Goal: Download file/media

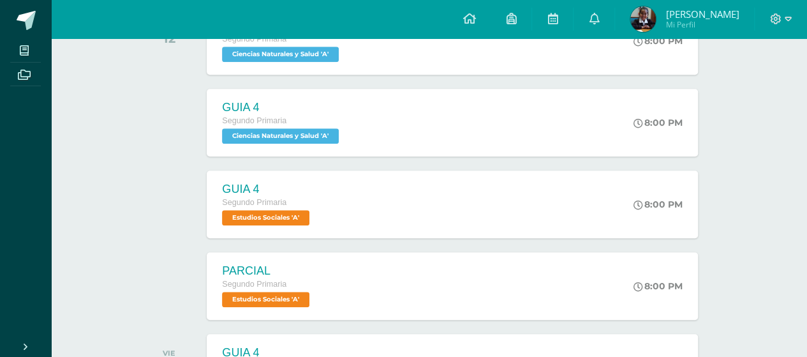
scroll to position [409, 0]
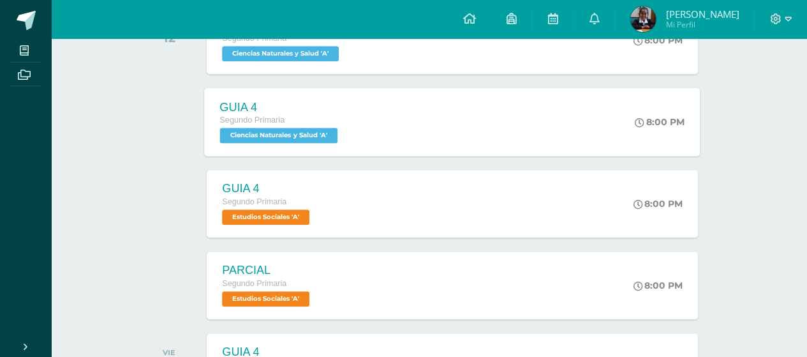
click at [288, 133] on span "Ciencias Naturales y Salud 'A'" at bounding box center [279, 135] width 118 height 15
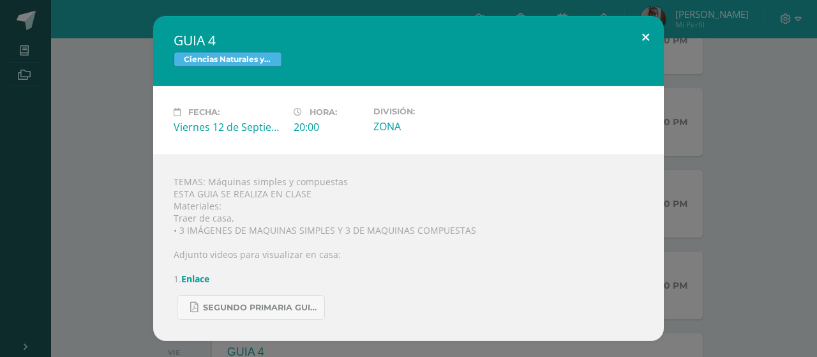
click at [646, 50] on button at bounding box center [645, 37] width 36 height 43
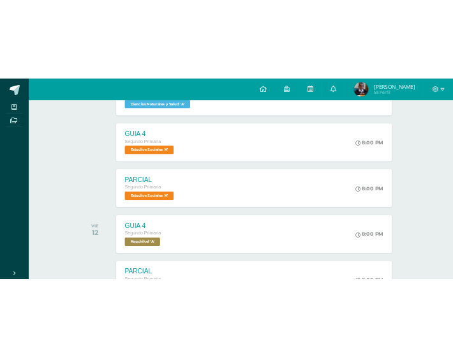
scroll to position [500, 0]
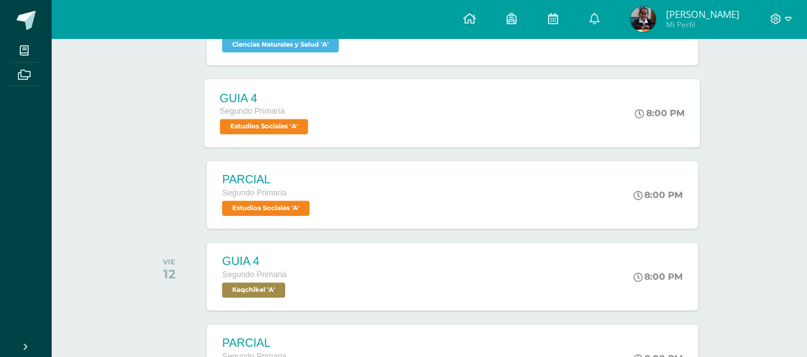
click at [285, 124] on span "Estudios Sociales 'A'" at bounding box center [264, 126] width 88 height 15
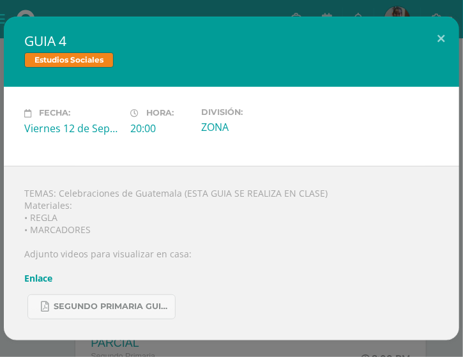
click at [379, 199] on div "TEMAS: Celebraciones de Guatemala (ESTA GUIA SE REALIZA EN CLASE) Materiales: •…" at bounding box center [231, 253] width 455 height 174
click at [448, 48] on button at bounding box center [440, 38] width 36 height 43
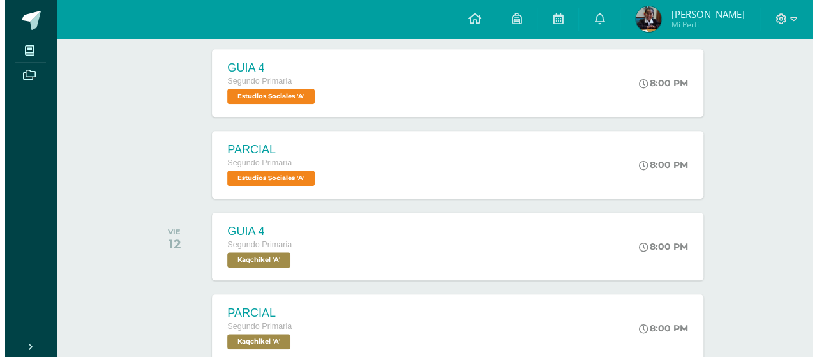
scroll to position [530, 0]
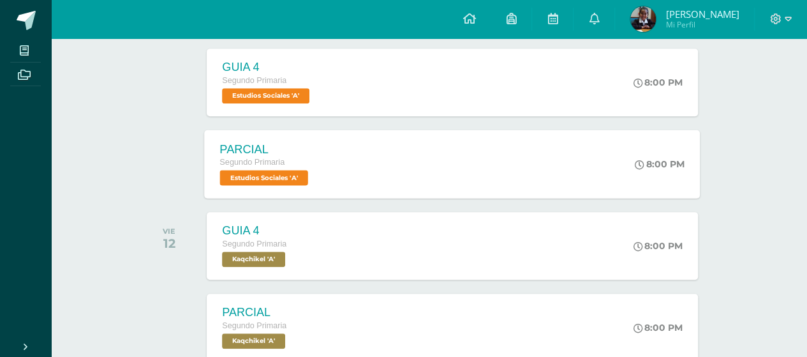
click at [265, 180] on span "Estudios Sociales 'A'" at bounding box center [264, 177] width 88 height 15
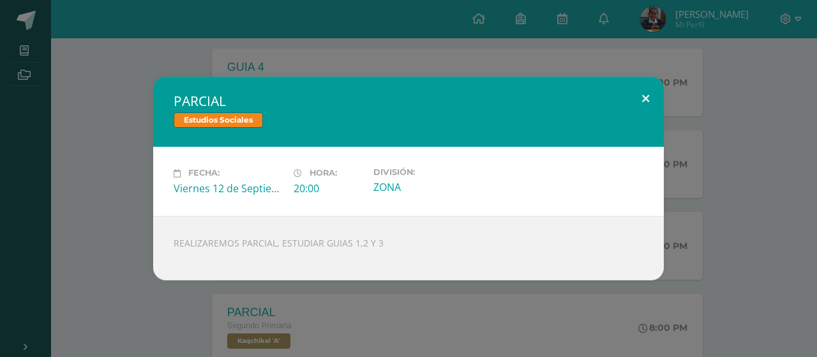
click at [653, 110] on button at bounding box center [645, 98] width 36 height 43
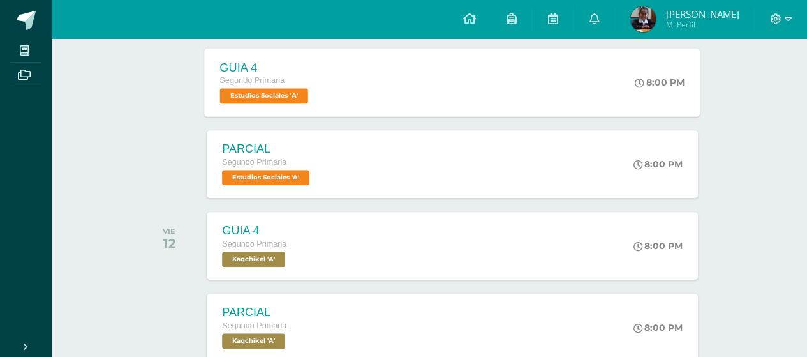
click at [275, 96] on span "Estudios Sociales 'A'" at bounding box center [264, 95] width 88 height 15
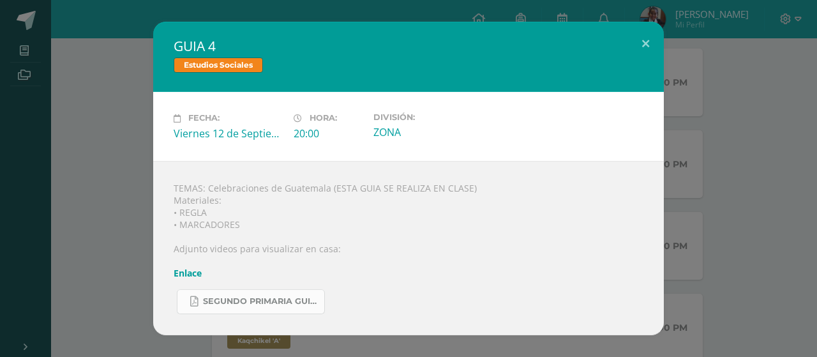
click at [241, 293] on link "SEGUNDO PRIMARIA GUIA CIENCIAS.pdf" at bounding box center [251, 301] width 148 height 25
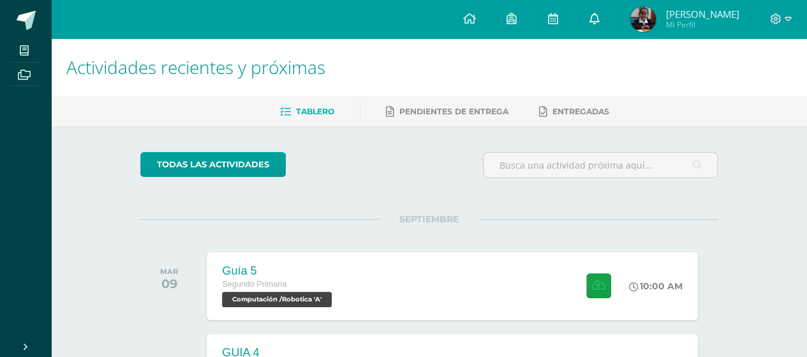
click at [590, 18] on icon at bounding box center [594, 18] width 10 height 11
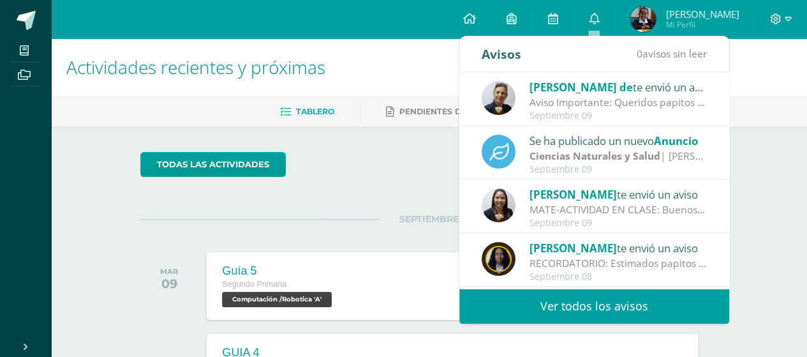
click at [602, 207] on div "MATE-ACTIVIDAD EN CLASE: Buenos días estimados papitos: Les comento, los niños …" at bounding box center [618, 209] width 177 height 15
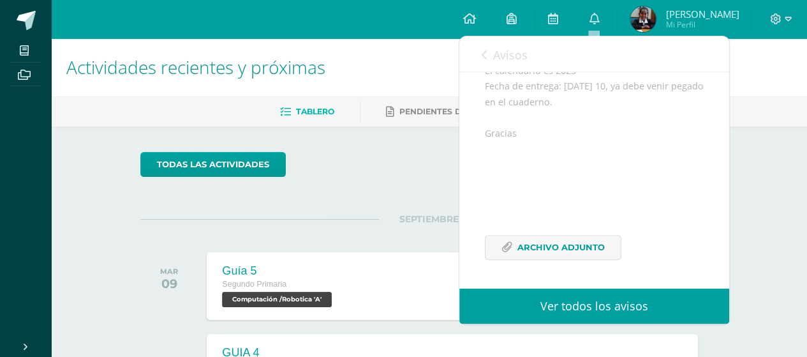
scroll to position [283, 0]
click at [569, 246] on span "Archivo Adjunto" at bounding box center [561, 247] width 87 height 24
